Goal: Transaction & Acquisition: Subscribe to service/newsletter

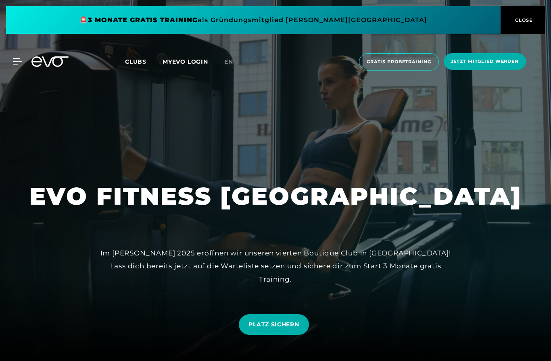
click at [475, 62] on span "Jetzt Mitglied werden" at bounding box center [485, 61] width 68 height 7
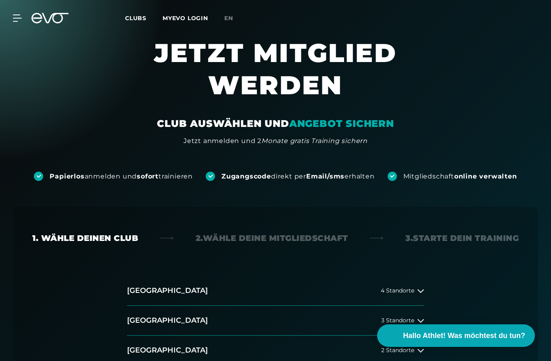
scroll to position [7, 0]
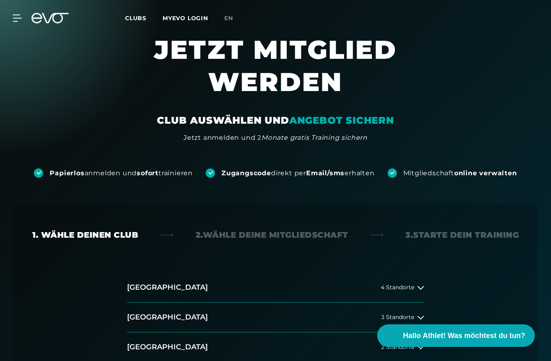
click at [416, 288] on div "4 Standorte" at bounding box center [402, 288] width 43 height 6
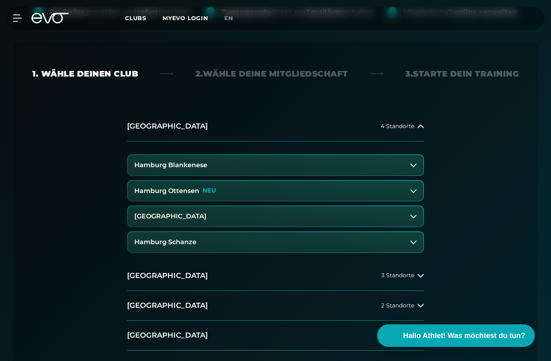
scroll to position [167, 0]
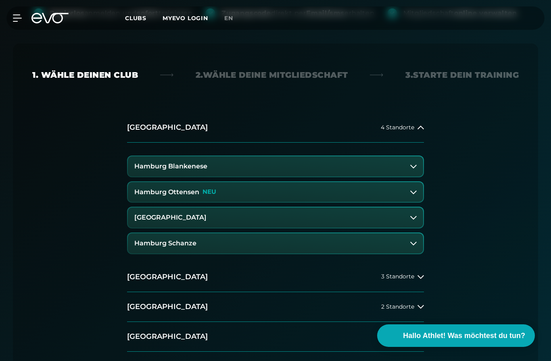
click at [412, 127] on span "4 Standorte" at bounding box center [397, 128] width 33 height 6
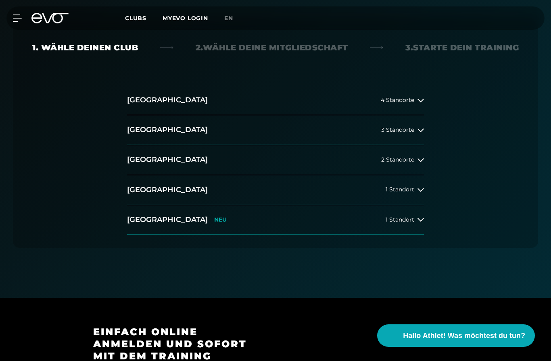
scroll to position [199, 0]
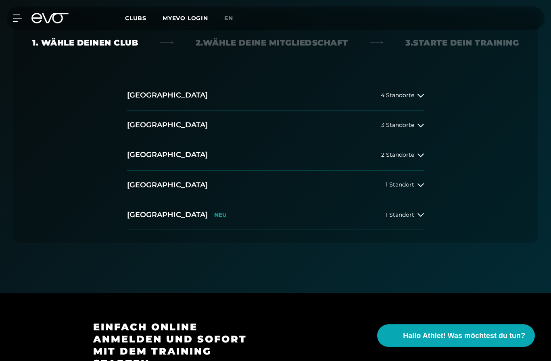
click at [415, 214] on div "1 Standort" at bounding box center [405, 215] width 38 height 6
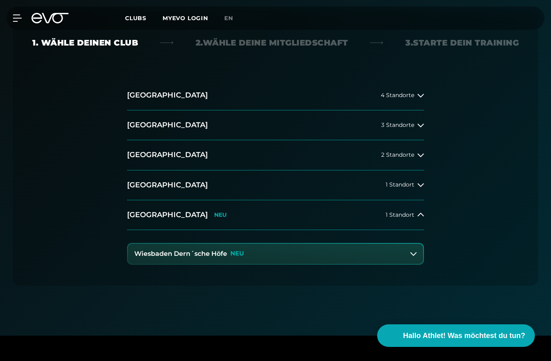
click at [414, 210] on button "[GEOGRAPHIC_DATA] NEU 1 Standort" at bounding box center [275, 215] width 297 height 30
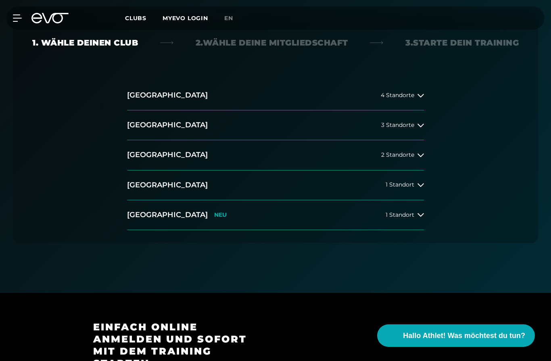
click at [414, 179] on button "[GEOGRAPHIC_DATA] 1 Standort" at bounding box center [275, 186] width 297 height 30
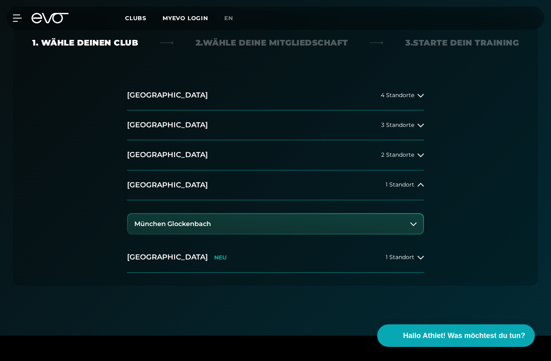
click at [415, 179] on button "[GEOGRAPHIC_DATA] 1 Standort" at bounding box center [275, 186] width 297 height 30
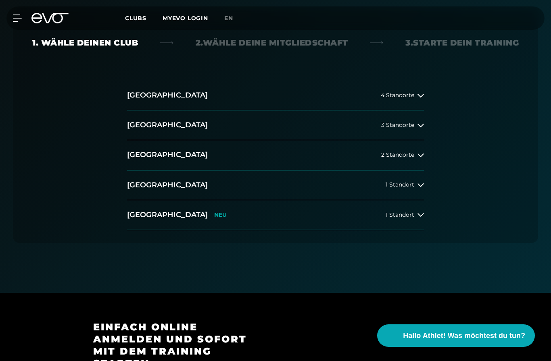
click at [417, 151] on button "Düsseldorf 2 Standorte" at bounding box center [275, 155] width 297 height 30
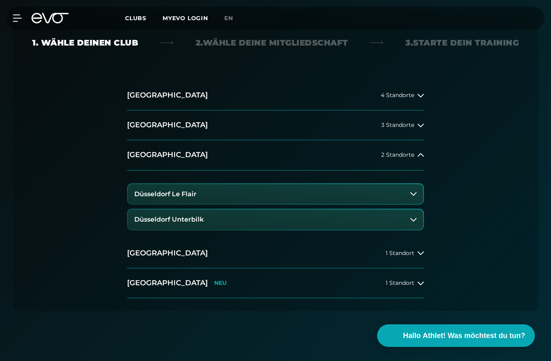
click at [420, 149] on button "Düsseldorf 2 Standorte" at bounding box center [275, 155] width 297 height 30
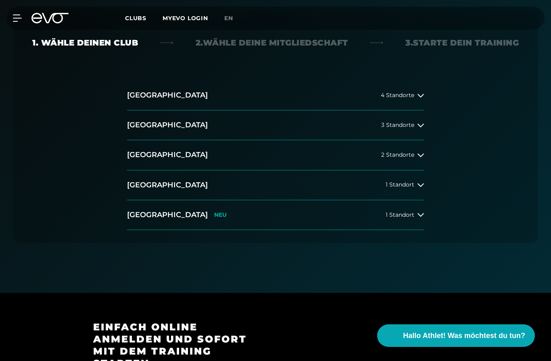
click at [419, 148] on button "Düsseldorf 2 Standorte" at bounding box center [275, 155] width 297 height 30
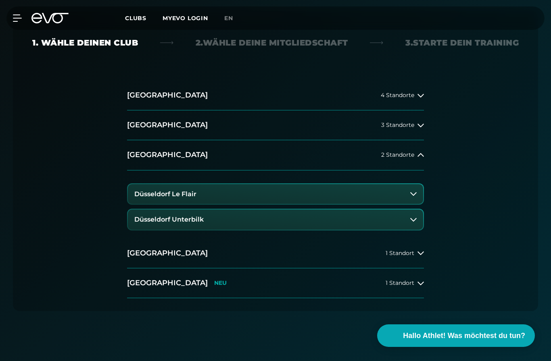
click at [418, 149] on button "Düsseldorf 2 Standorte" at bounding box center [275, 155] width 297 height 30
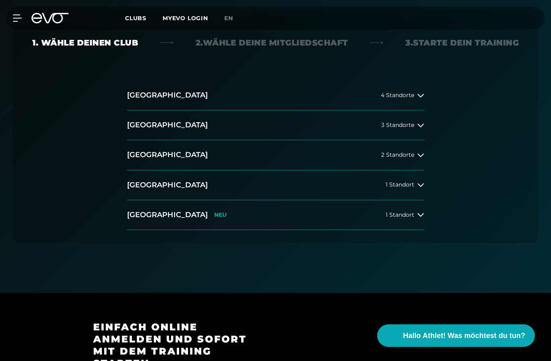
click at [474, 125] on div "[GEOGRAPHIC_DATA] 4 Standorte [GEOGRAPHIC_DATA] 3 Standorte [GEOGRAPHIC_DATA] 2…" at bounding box center [275, 162] width 486 height 163
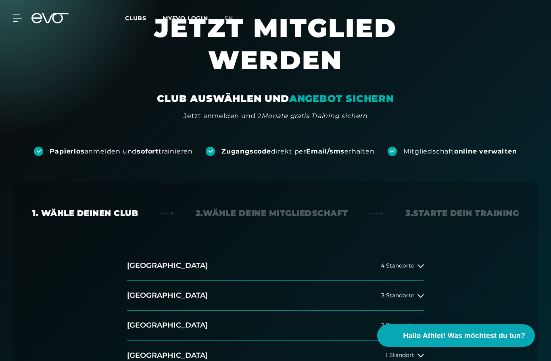
scroll to position [18, 0]
